Goal: Transaction & Acquisition: Purchase product/service

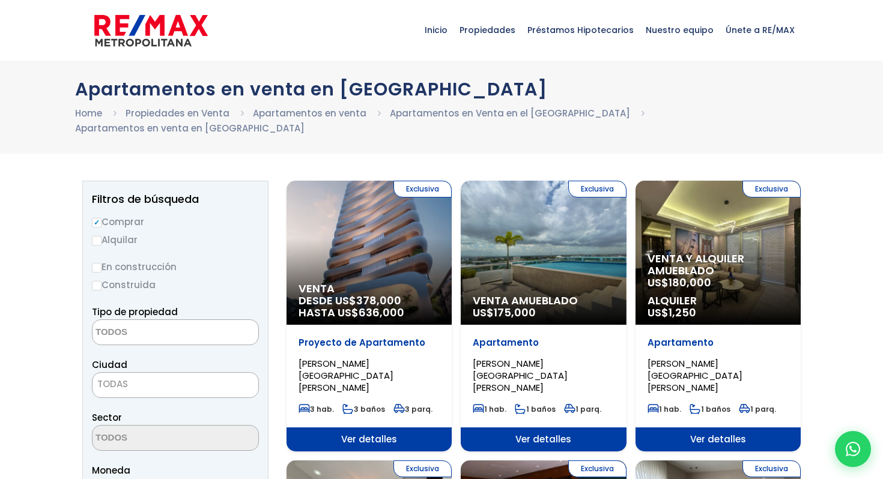
select select
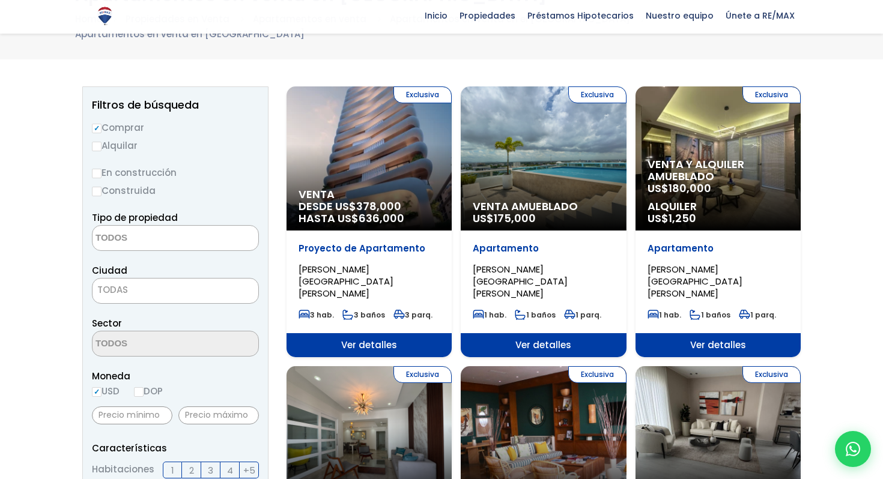
scroll to position [116, 0]
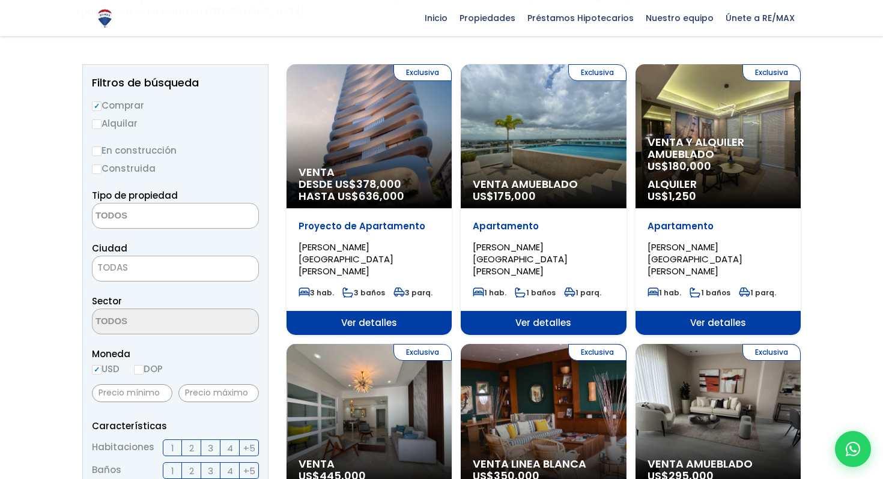
click at [103, 161] on label "Construida" at bounding box center [175, 168] width 167 height 15
click at [0, 0] on input "Construida" at bounding box center [0, 0] width 0 height 0
click at [99, 165] on input "Construida" at bounding box center [97, 170] width 10 height 10
radio input "true"
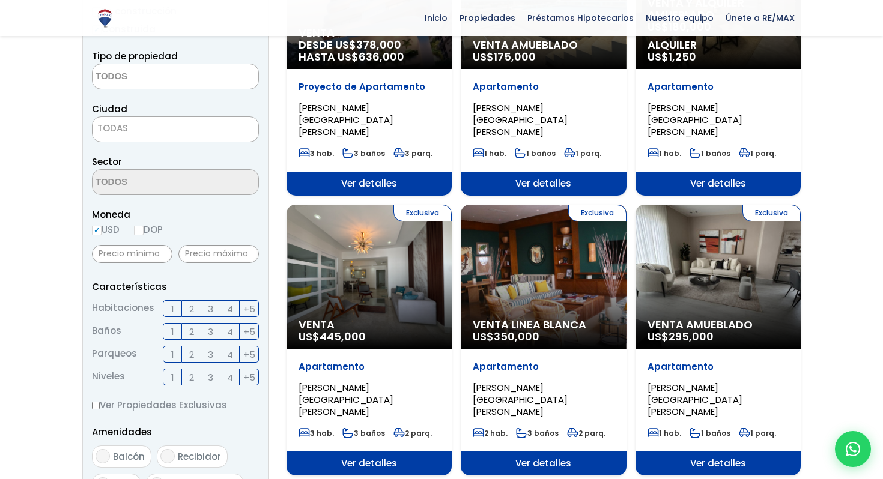
scroll to position [258, 0]
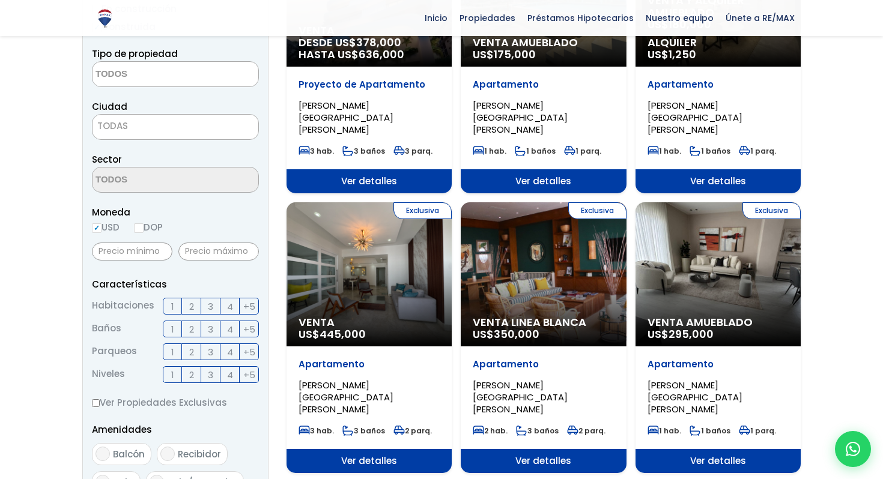
click at [172, 299] on span "1" at bounding box center [172, 306] width 3 height 15
click at [0, 0] on input "1" at bounding box center [0, 0] width 0 height 0
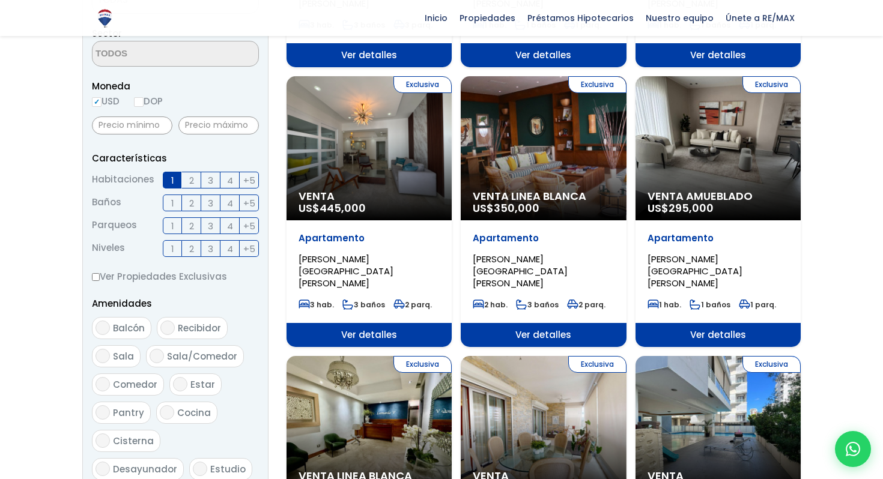
scroll to position [395, 0]
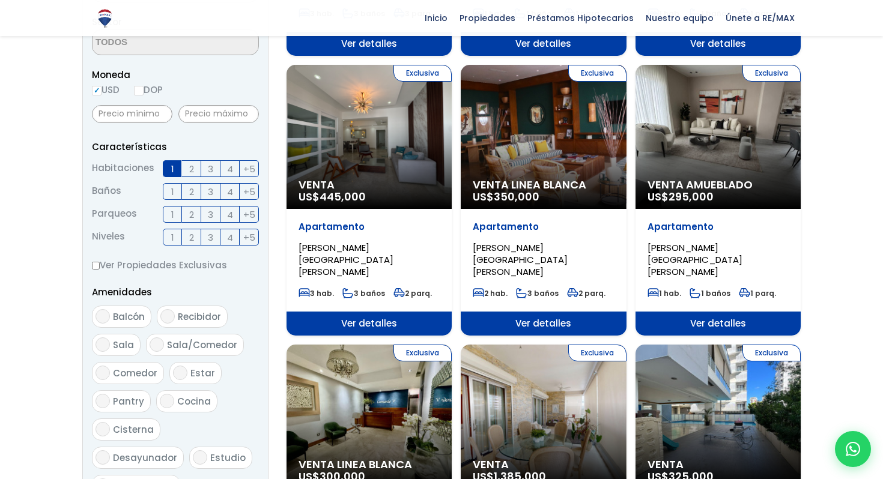
click at [108, 309] on input "Balcón" at bounding box center [103, 316] width 14 height 14
checkbox input "true"
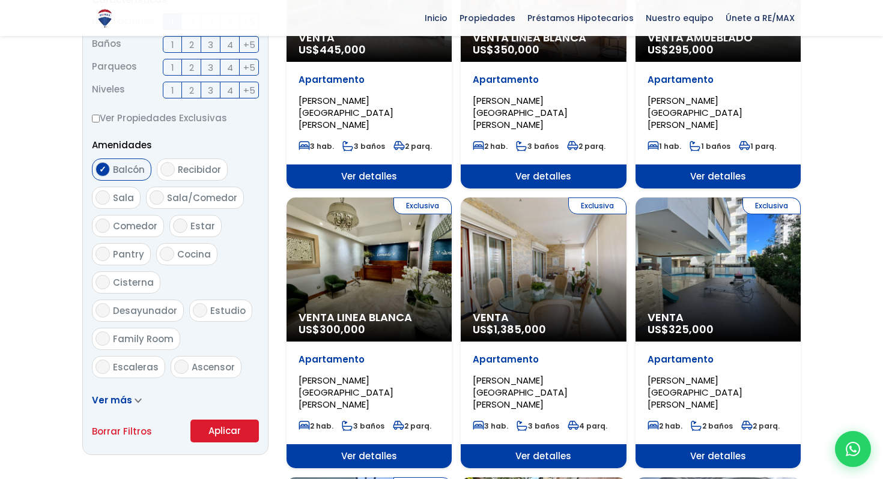
scroll to position [546, 0]
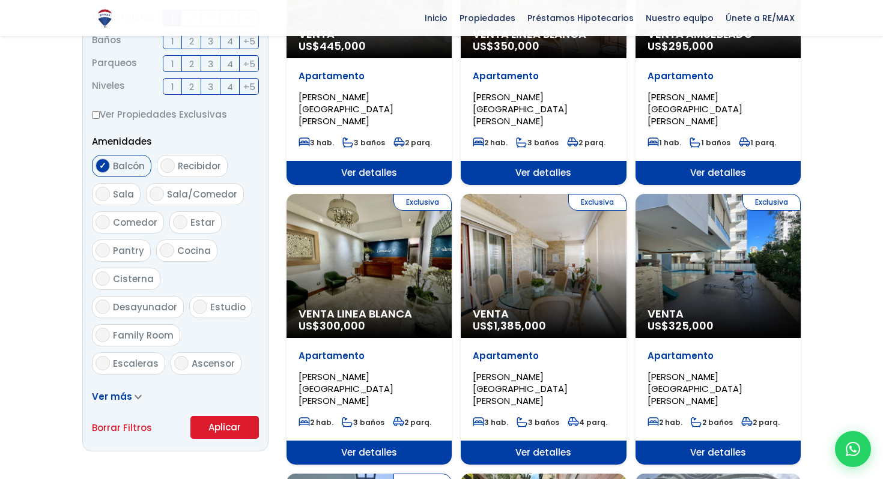
click at [231, 416] on button "Aplicar" at bounding box center [224, 427] width 68 height 23
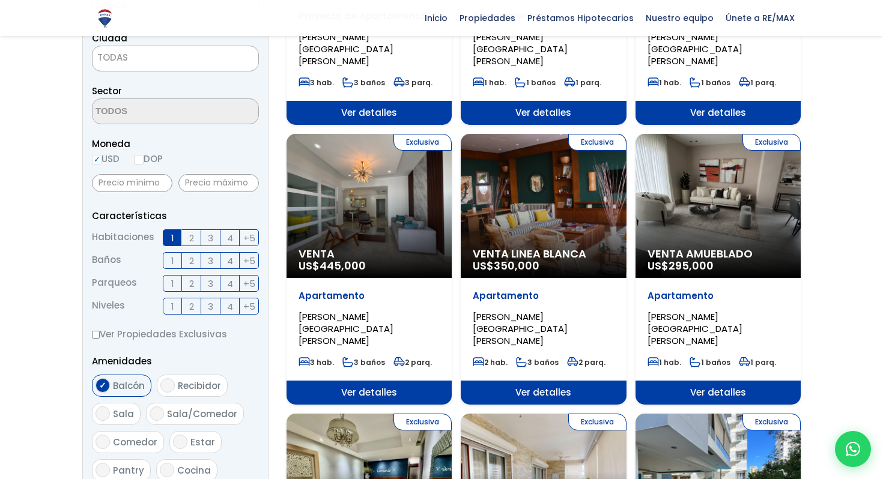
scroll to position [314, 0]
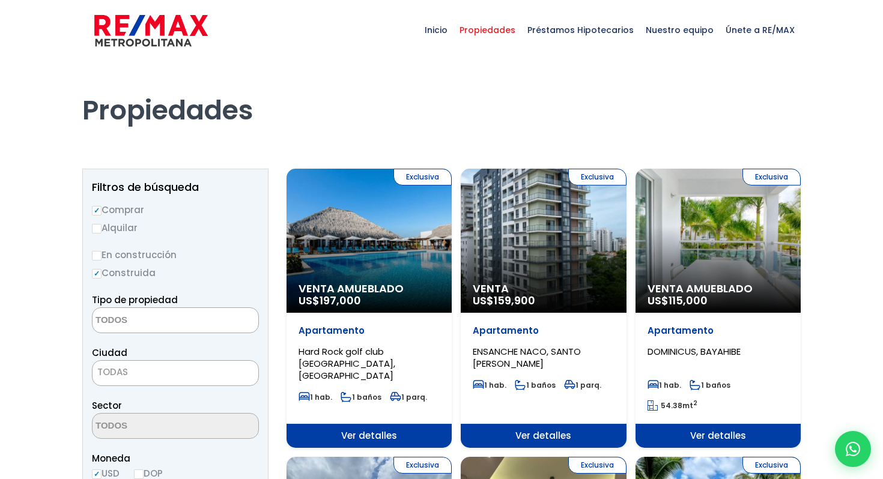
select select
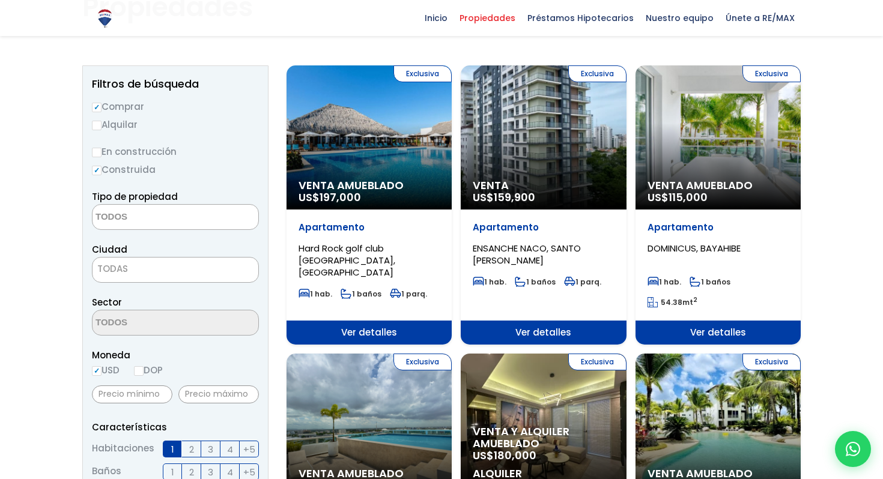
scroll to position [105, 0]
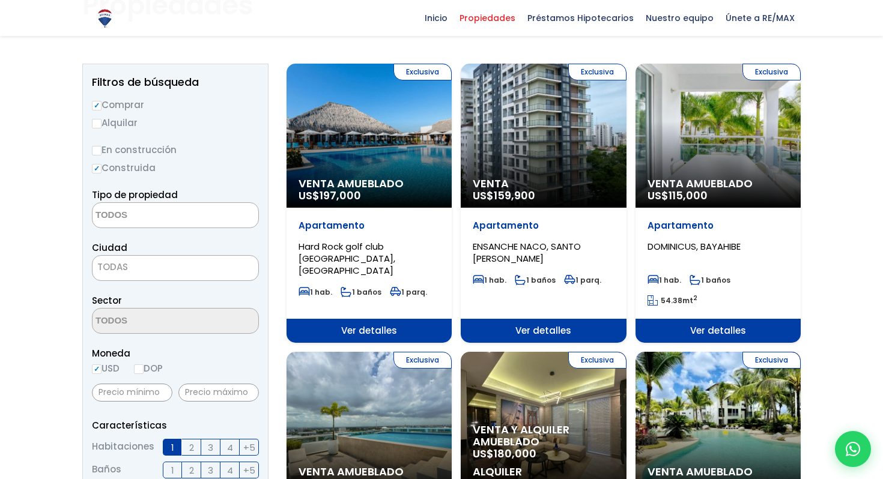
click at [707, 174] on div "Exclusiva Venta Amueblado US$ 115,000" at bounding box center [718, 136] width 165 height 144
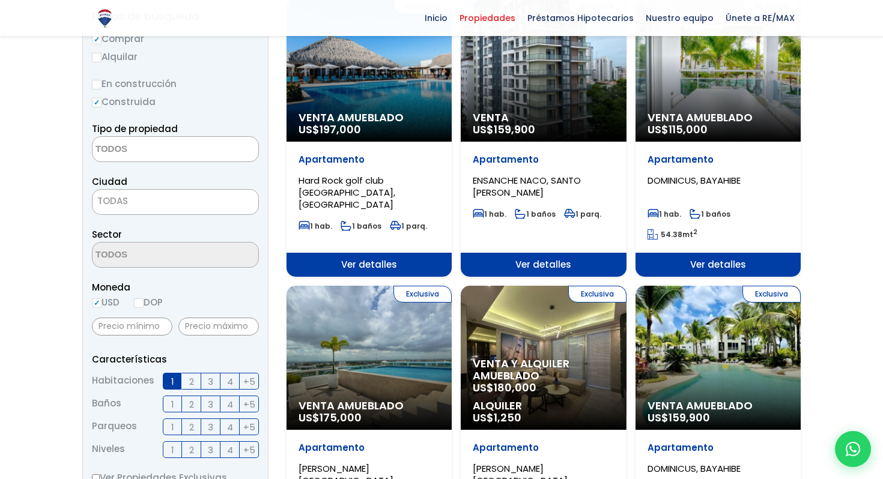
scroll to position [211, 0]
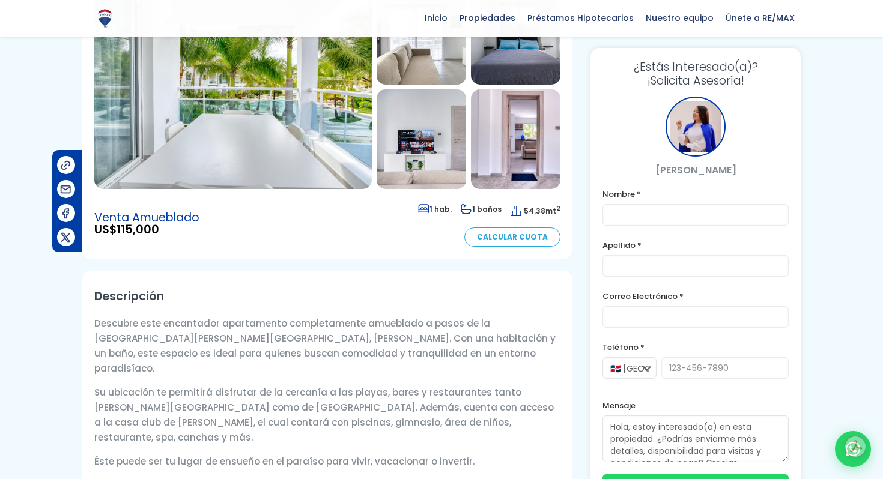
scroll to position [168, 0]
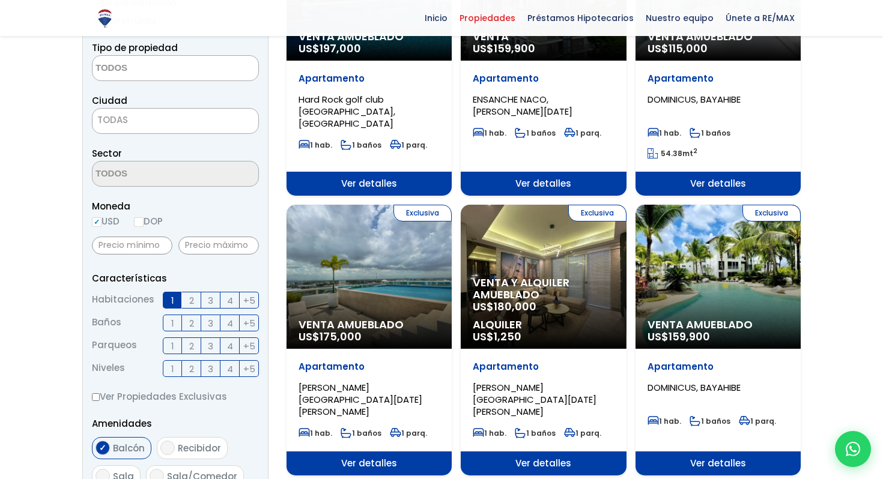
scroll to position [224, 0]
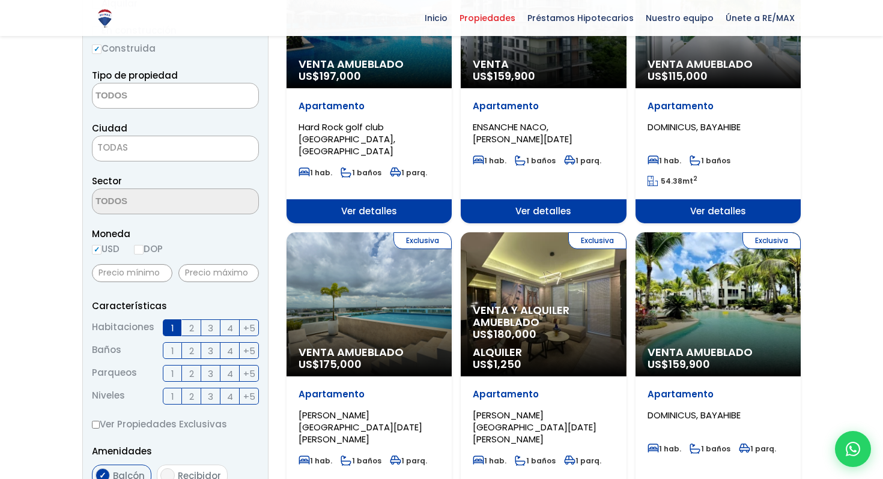
click at [196, 94] on textarea "Search" at bounding box center [151, 97] width 117 height 26
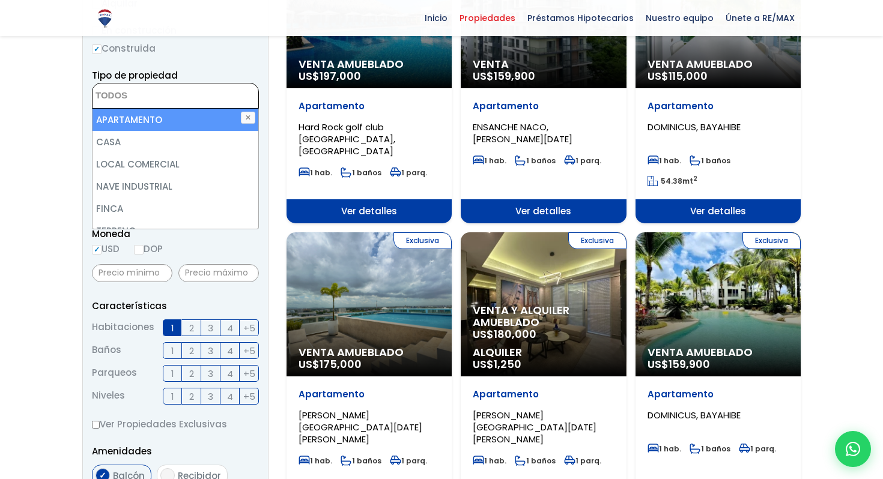
click at [172, 117] on li "APARTAMENTO" at bounding box center [176, 120] width 166 height 22
select select "apartment"
click at [161, 124] on li "APARTAMENTO" at bounding box center [176, 120] width 166 height 22
click at [129, 121] on li "APARTAMENTO" at bounding box center [176, 120] width 166 height 22
select select "apartment"
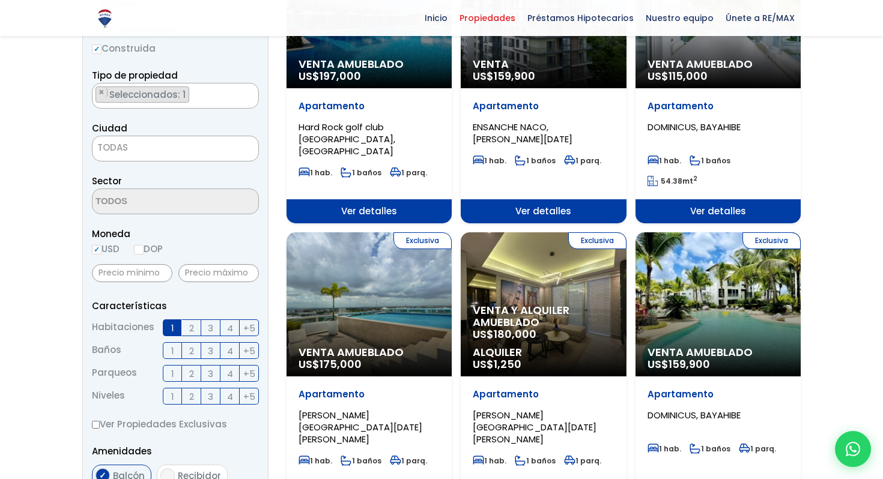
click at [144, 145] on span "TODAS" at bounding box center [176, 147] width 166 height 17
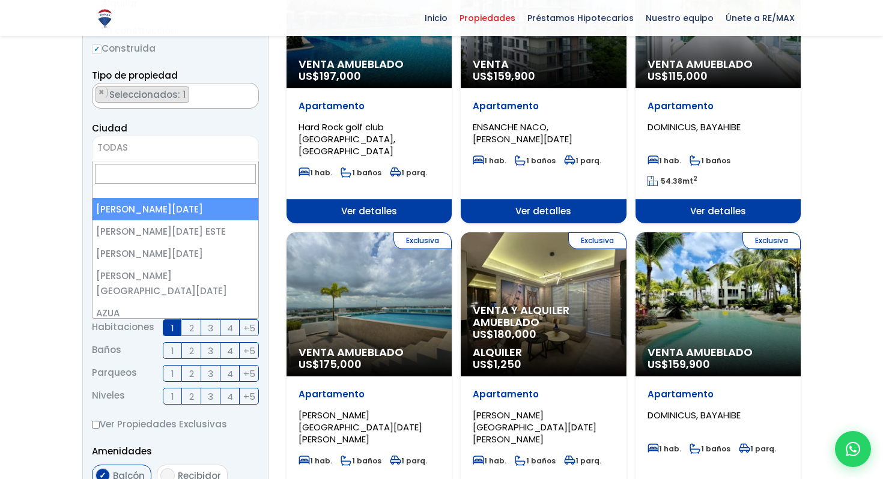
select select "1"
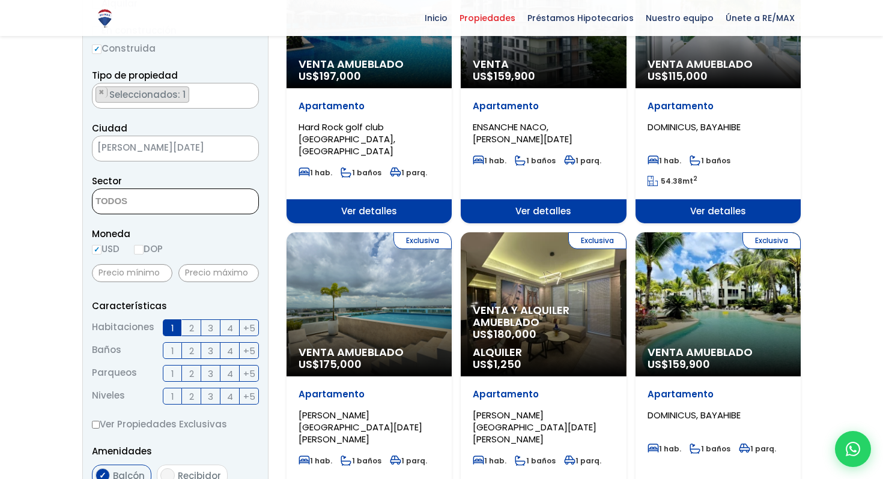
click at [180, 203] on textarea "Search" at bounding box center [151, 202] width 117 height 26
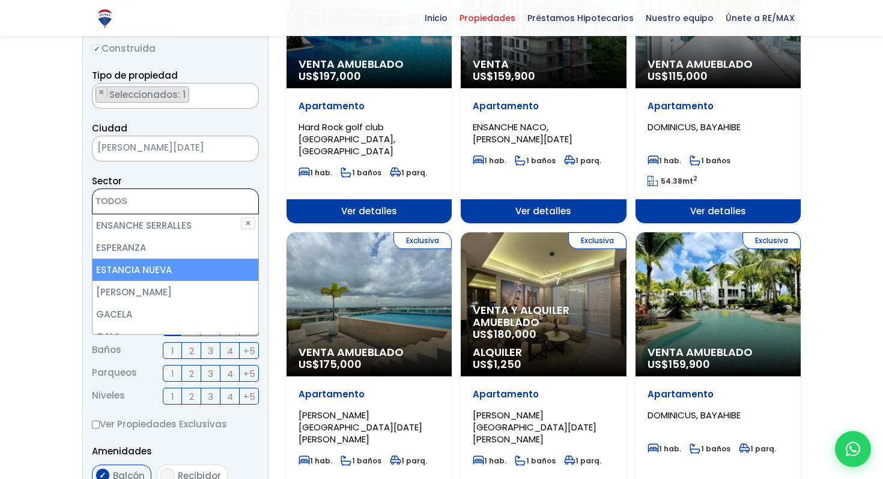
scroll to position [1863, 0]
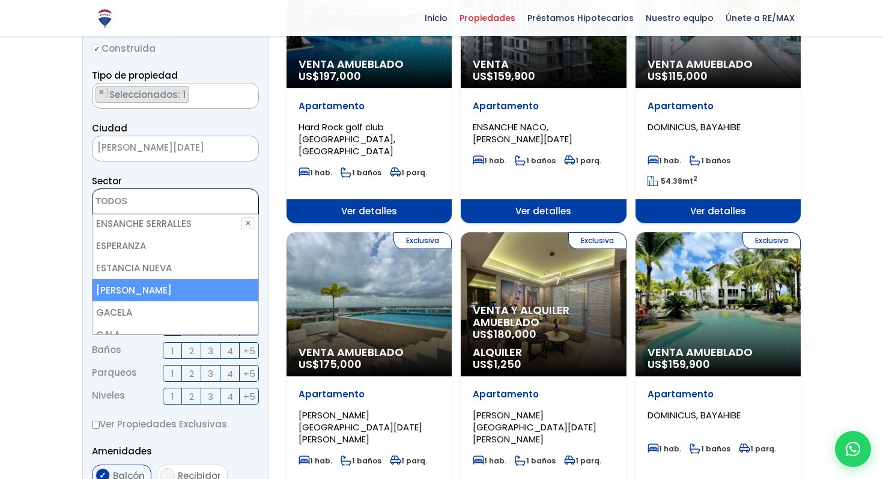
click at [165, 279] on li "[PERSON_NAME]" at bounding box center [176, 290] width 166 height 22
select select "155"
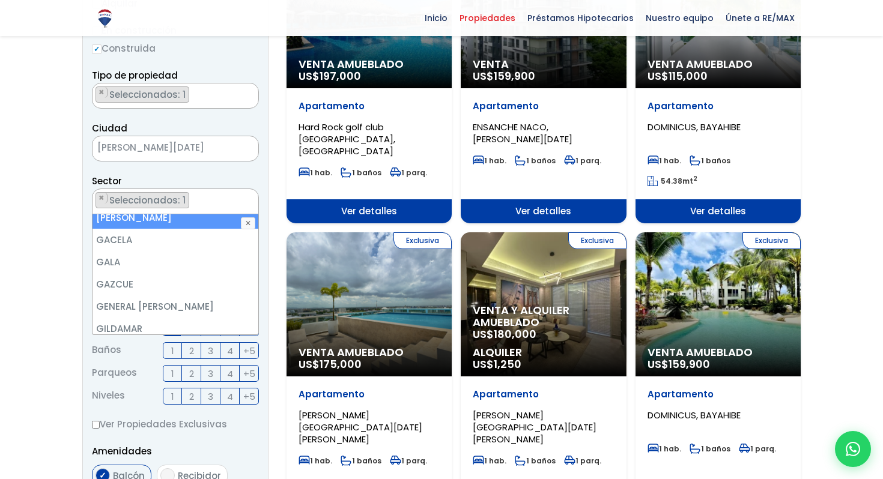
scroll to position [1940, 0]
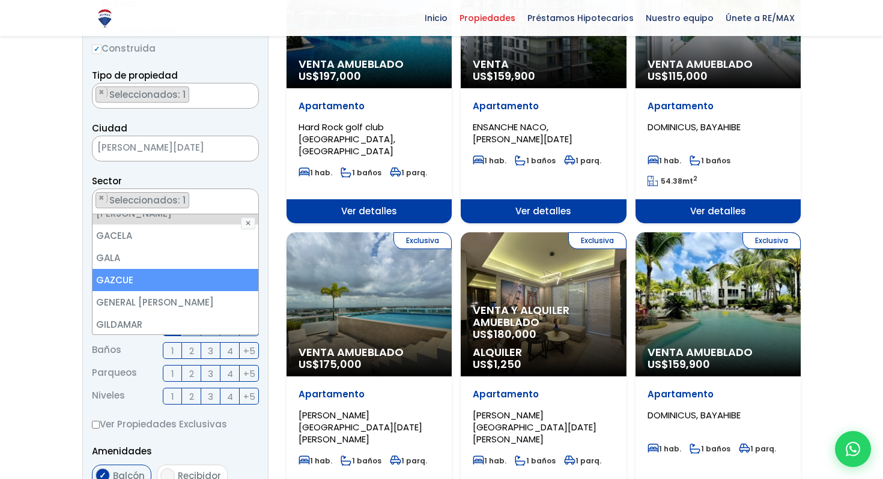
click at [153, 269] on li "GAZCUE" at bounding box center [176, 280] width 166 height 22
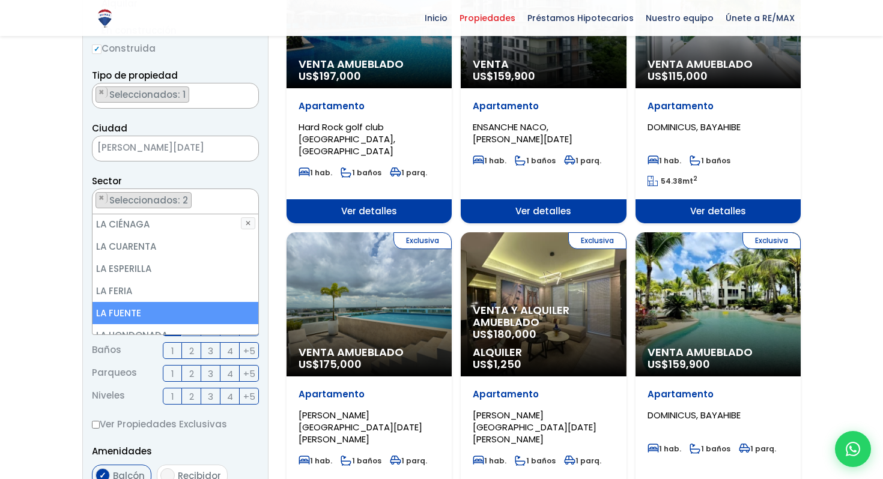
scroll to position [2595, 0]
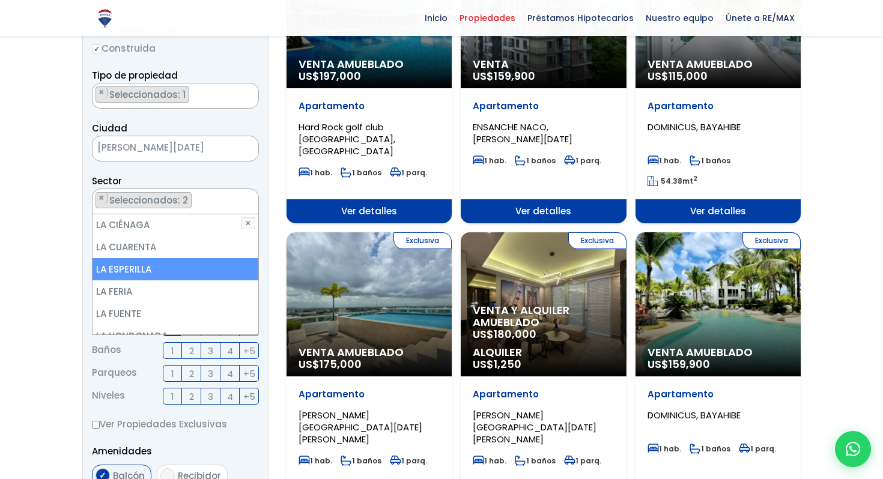
click at [153, 258] on li "LA ESPERILLA" at bounding box center [176, 269] width 166 height 22
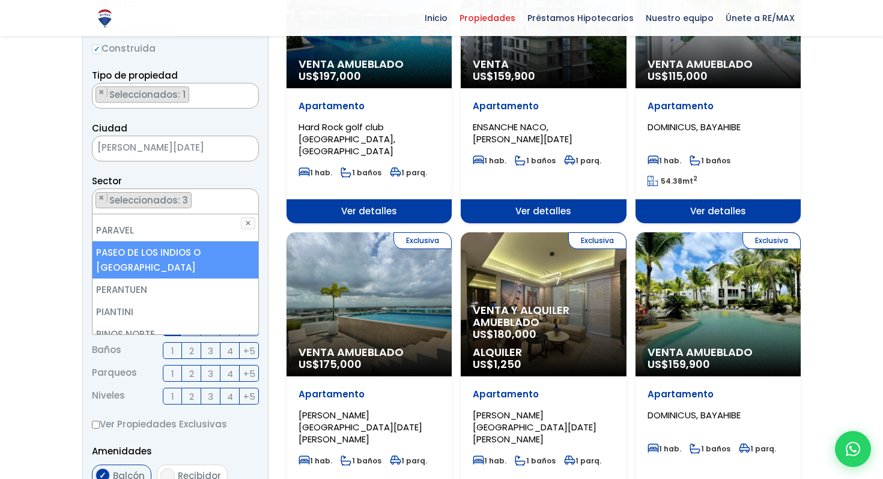
scroll to position [4368, 0]
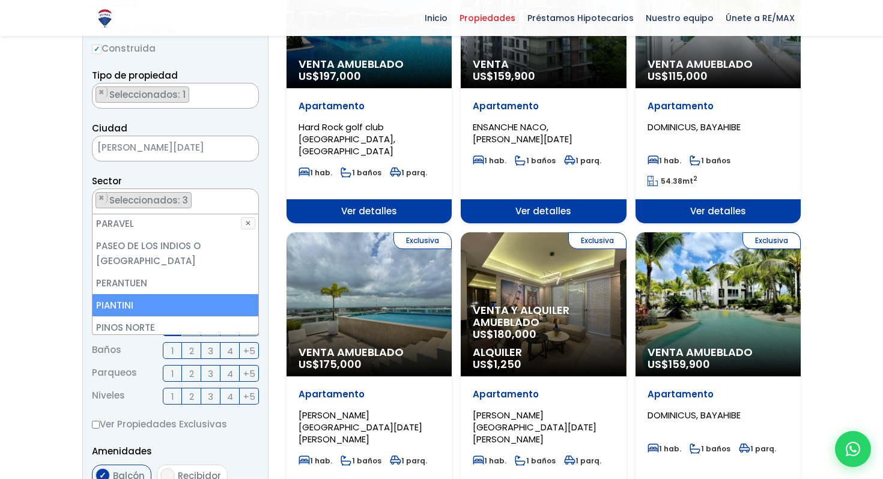
click at [141, 294] on li "PIANTINI" at bounding box center [176, 305] width 166 height 22
click at [139, 294] on li "PIANTINI" at bounding box center [176, 305] width 166 height 22
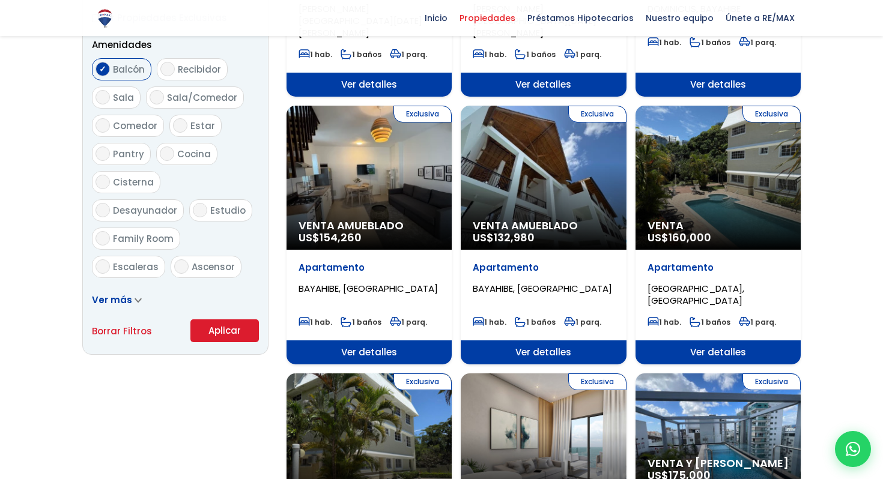
scroll to position [650, 0]
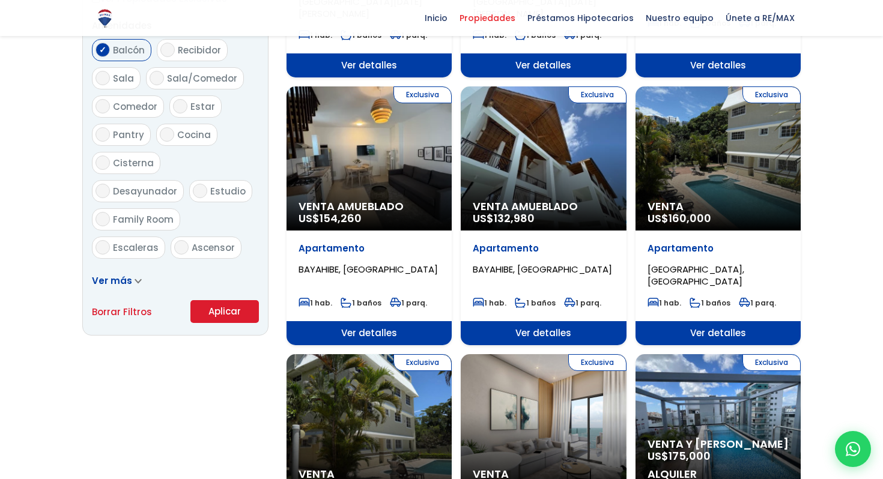
click at [218, 314] on button "Aplicar" at bounding box center [224, 311] width 68 height 23
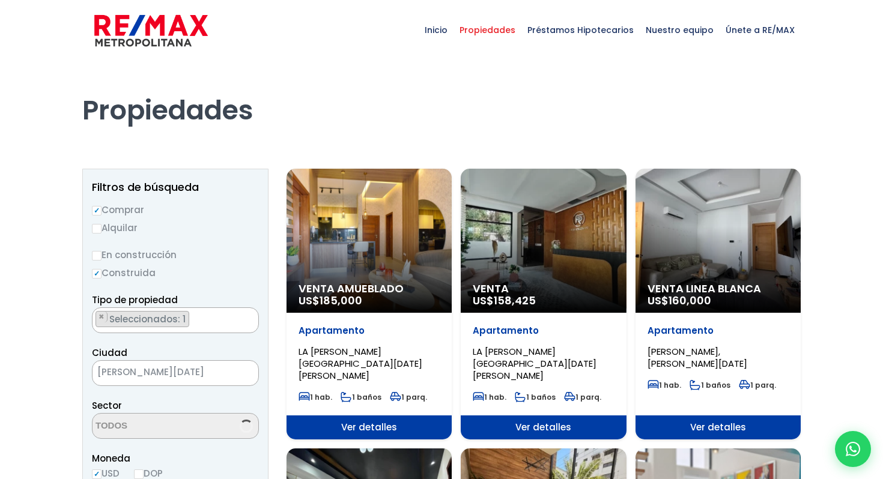
select select "155"
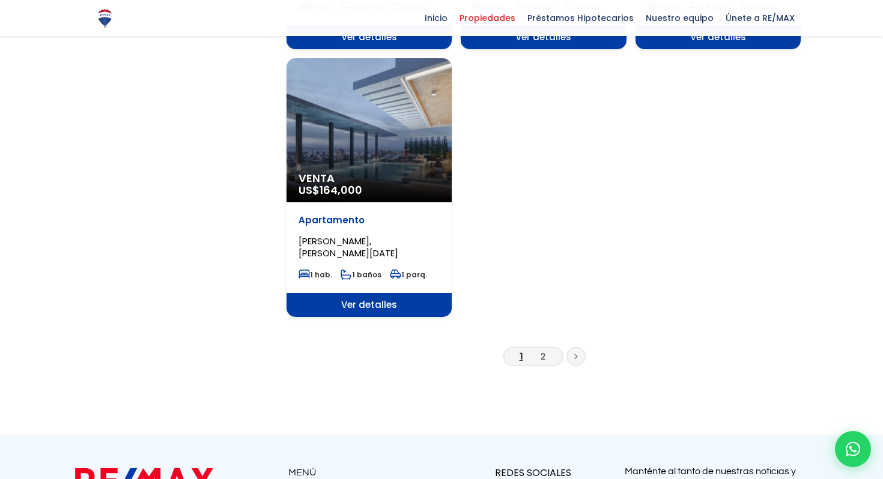
scroll to position [1551, 0]
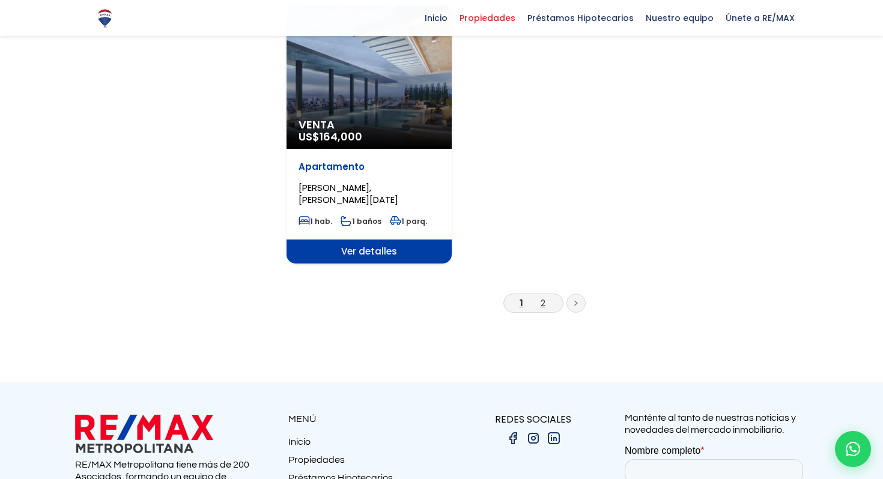
click at [544, 297] on link "2" at bounding box center [543, 303] width 5 height 13
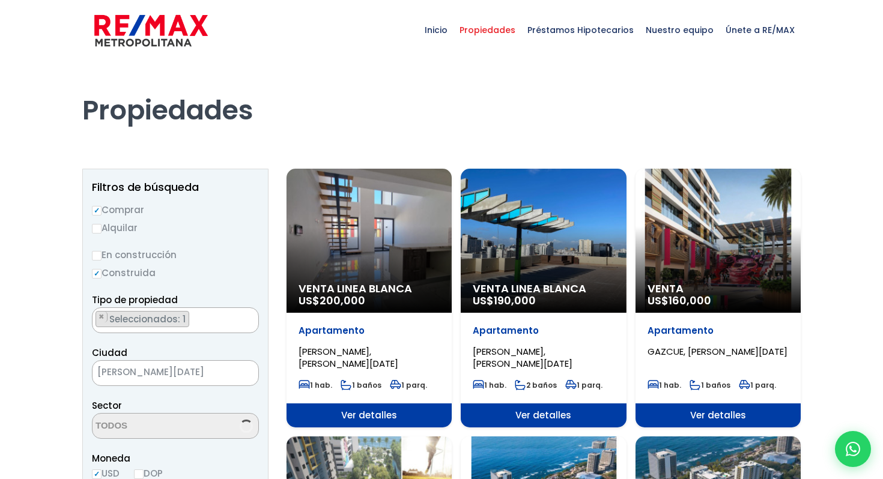
select select "155"
click at [541, 252] on div "Venta Linea Blanca US$ 190,000" at bounding box center [543, 241] width 165 height 144
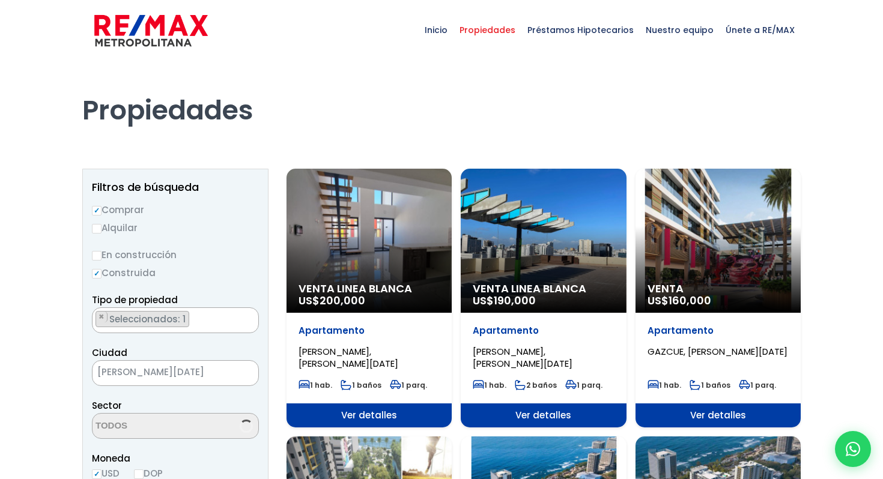
select select "155"
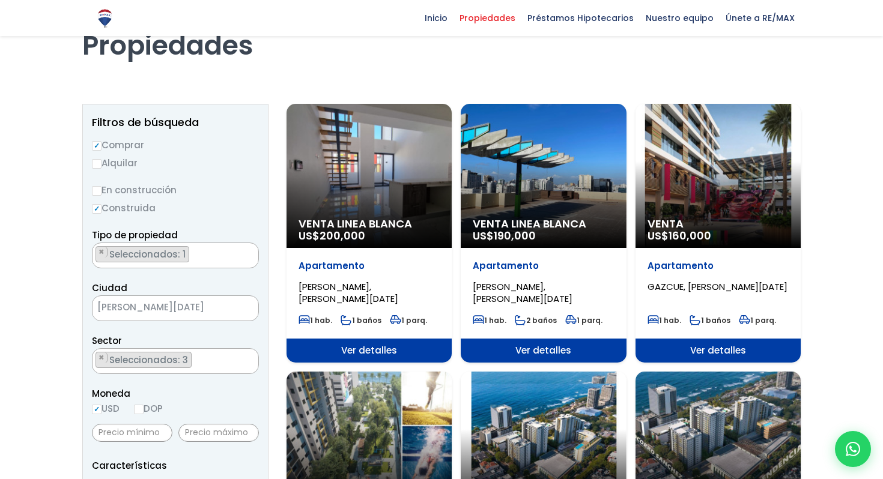
scroll to position [0, 0]
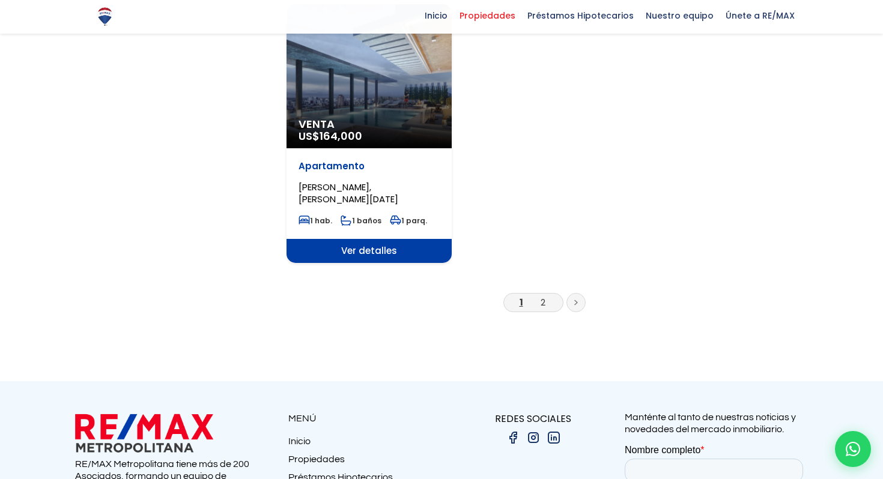
scroll to position [1551, 0]
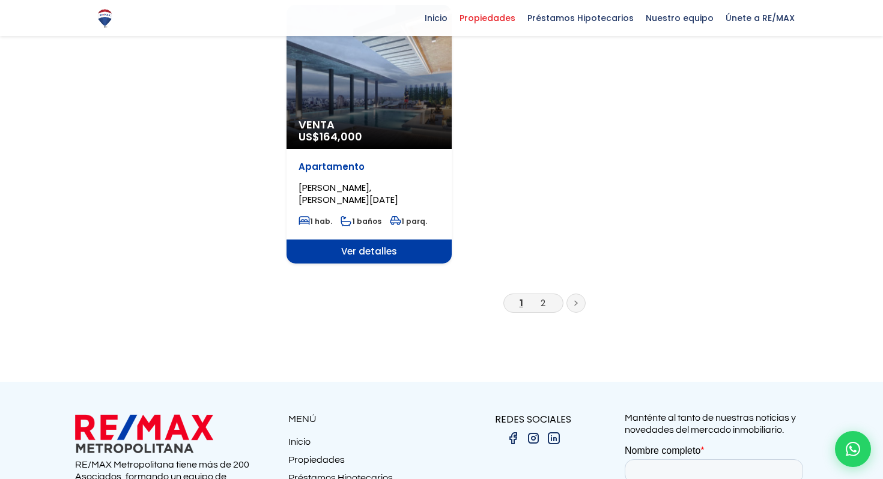
select select "155"
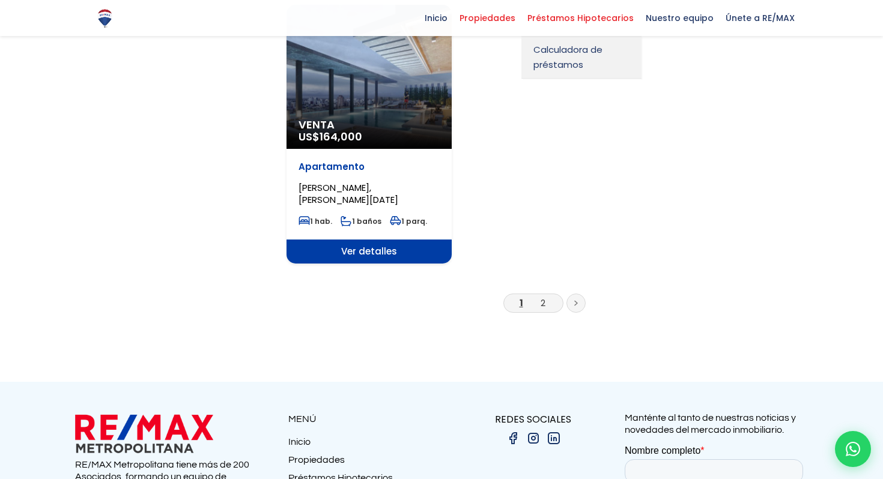
scroll to position [1603, 0]
click at [579, 56] on span "Calculadora de préstamos" at bounding box center [582, 57] width 96 height 30
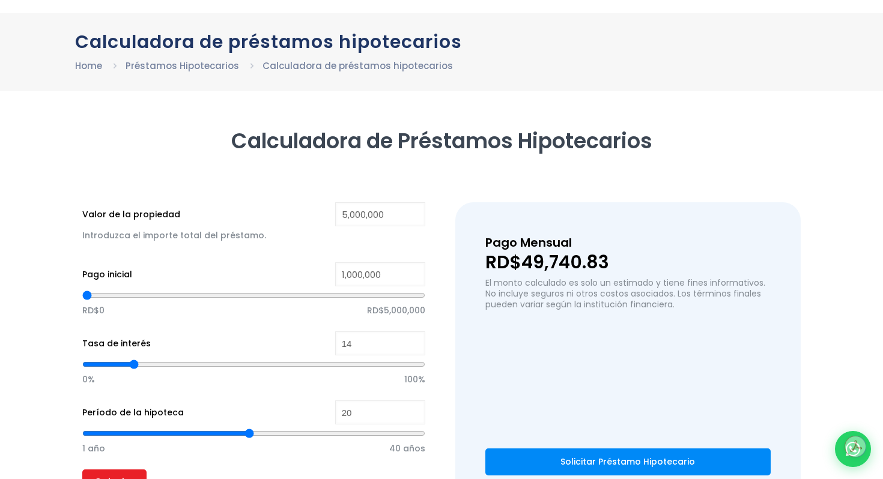
scroll to position [48, 0]
click at [199, 65] on link "Préstamos Hipotecarios" at bounding box center [183, 65] width 114 height 13
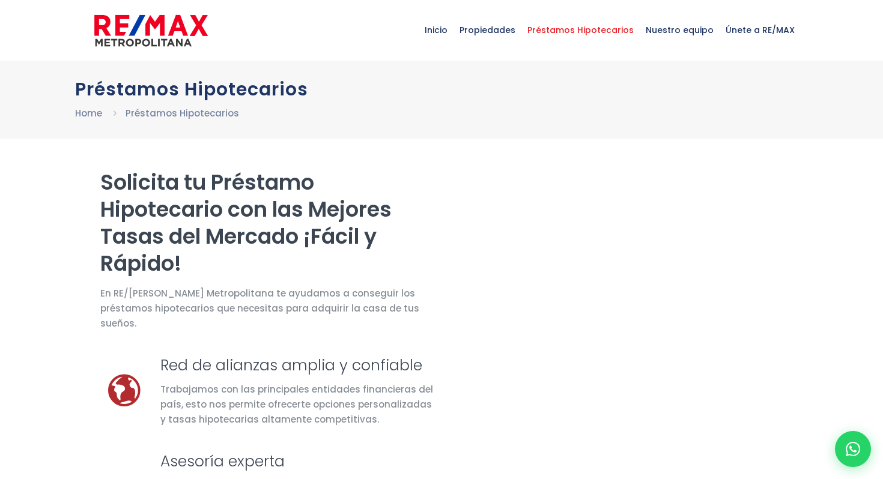
select select "US"
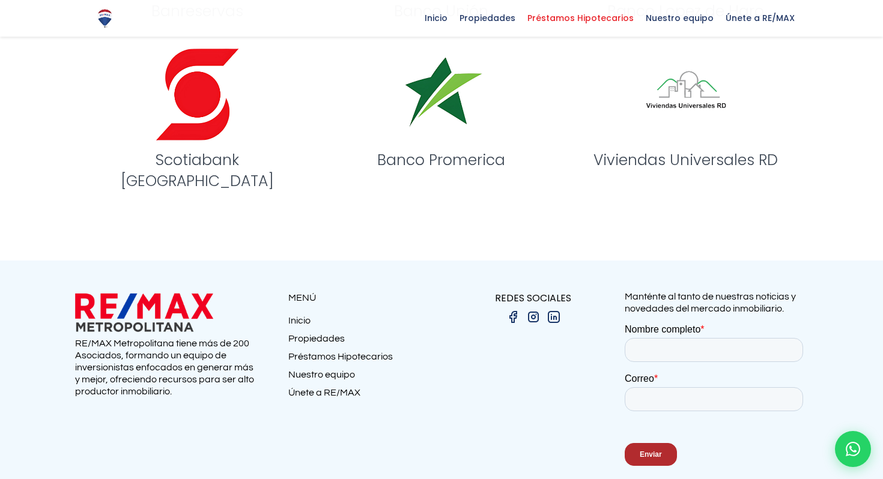
scroll to position [1611, 0]
